Goal: Information Seeking & Learning: Learn about a topic

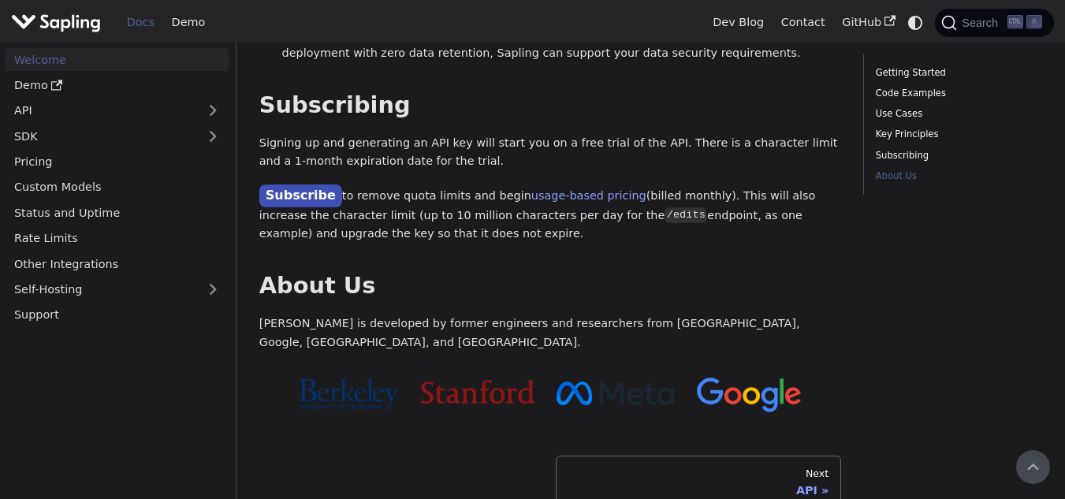
scroll to position [1337, 0]
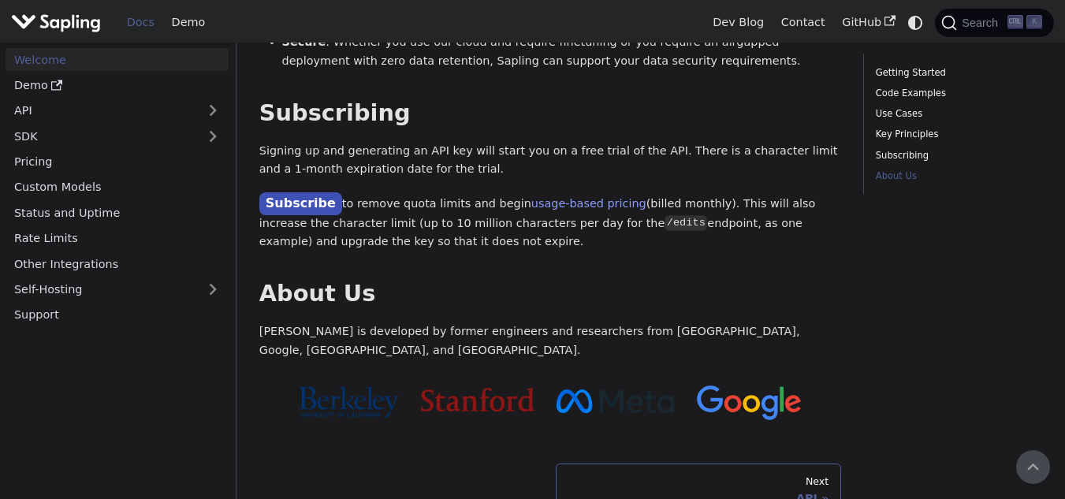
click at [593, 475] on div "Next" at bounding box center [697, 481] width 261 height 13
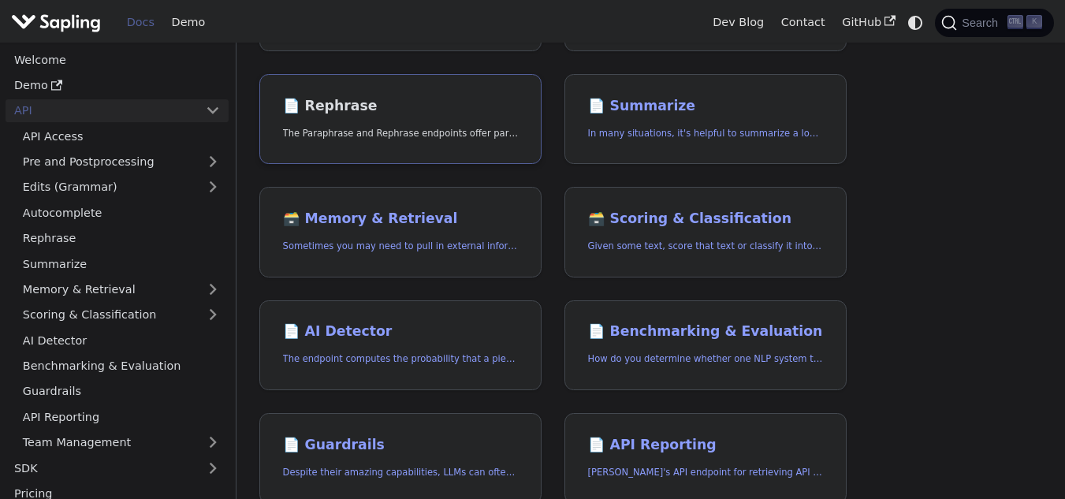
scroll to position [340, 0]
click at [459, 365] on p "The endpoint computes the probability that a piece of text is AI-generated," at bounding box center [401, 358] width 236 height 15
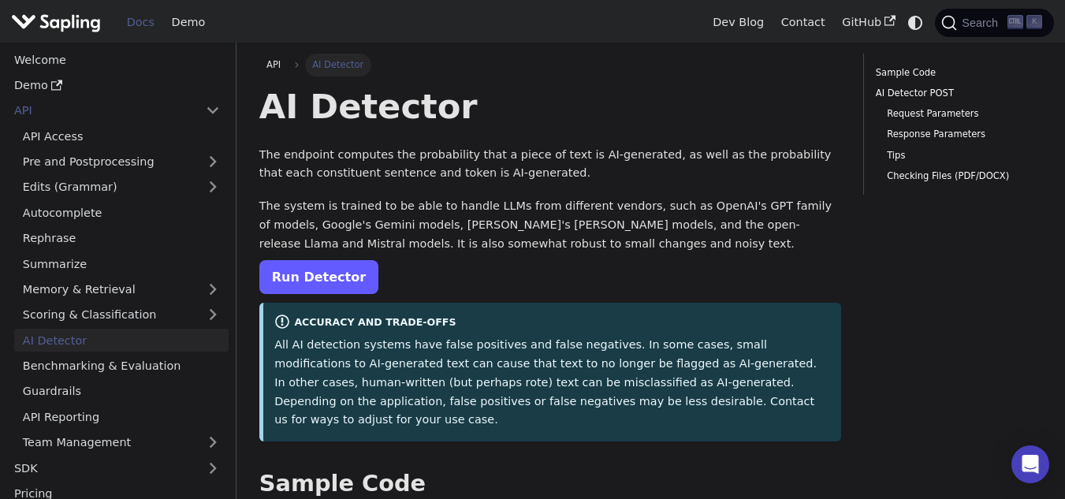
click at [309, 285] on link "Run Detector" at bounding box center [318, 277] width 119 height 34
